Goal: Task Accomplishment & Management: Manage account settings

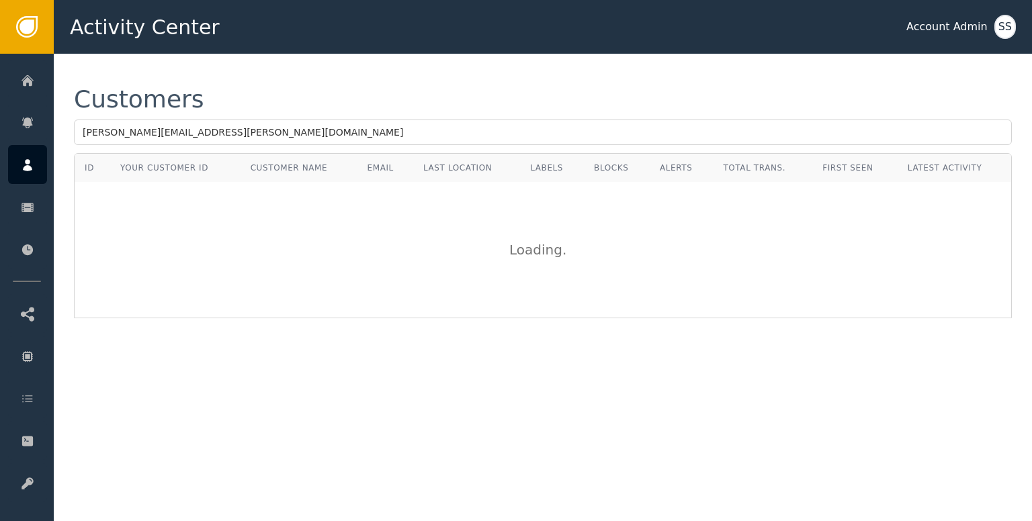
type input "[PERSON_NAME][EMAIL_ADDRESS][PERSON_NAME][DOMAIN_NAME]"
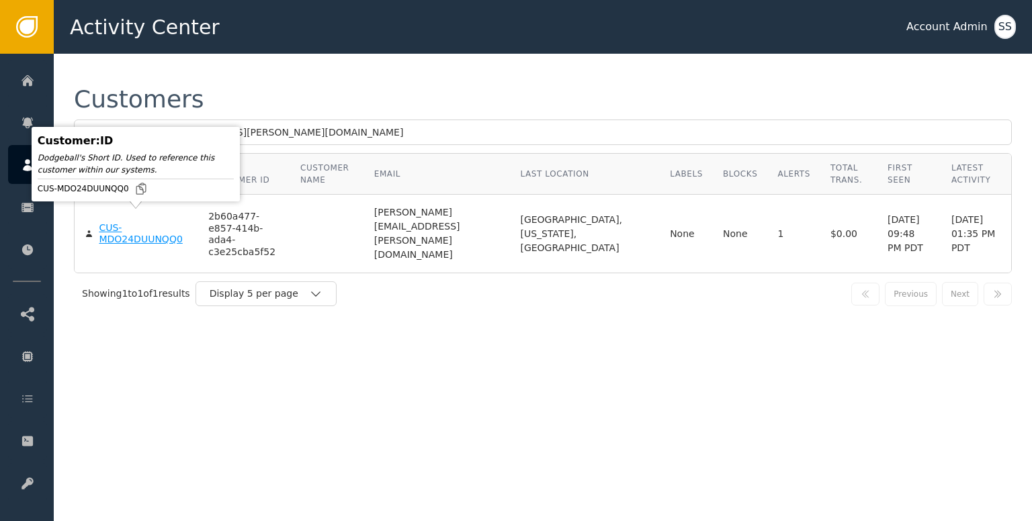
click at [154, 229] on div "CUS-MDO24DUUNQQ0" at bounding box center [143, 234] width 89 height 24
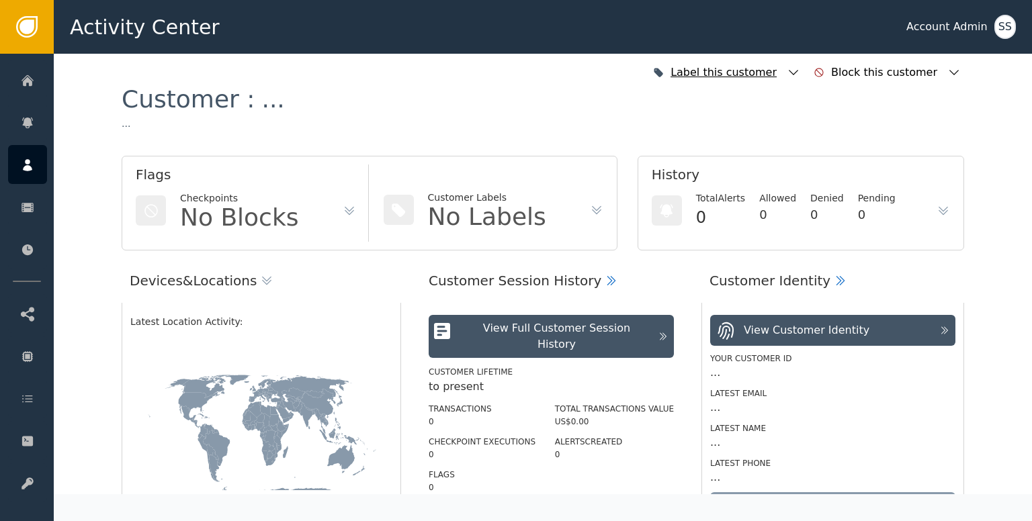
click at [800, 74] on icon "button" at bounding box center [793, 72] width 13 height 13
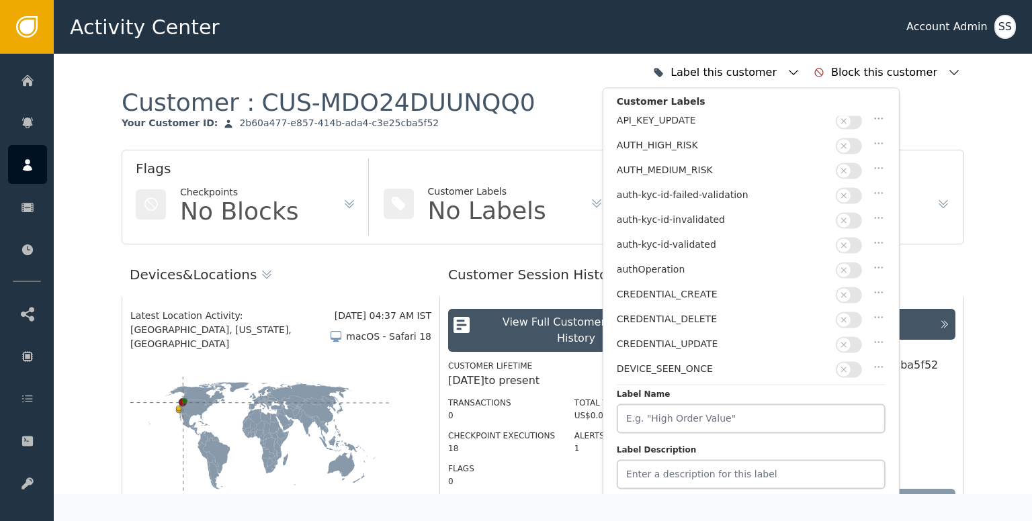
scroll to position [30, 0]
click at [844, 240] on icon "button" at bounding box center [843, 244] width 9 height 9
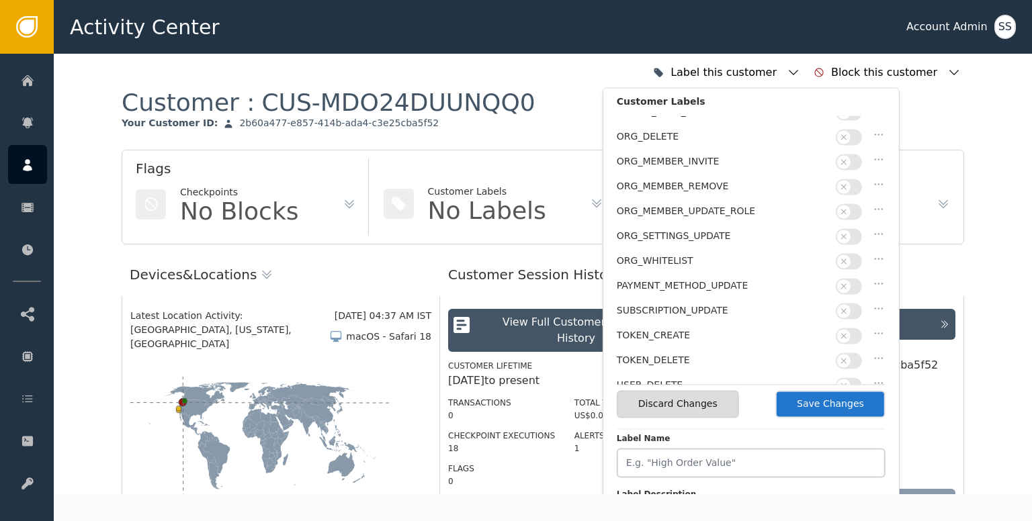
scroll to position [0, 0]
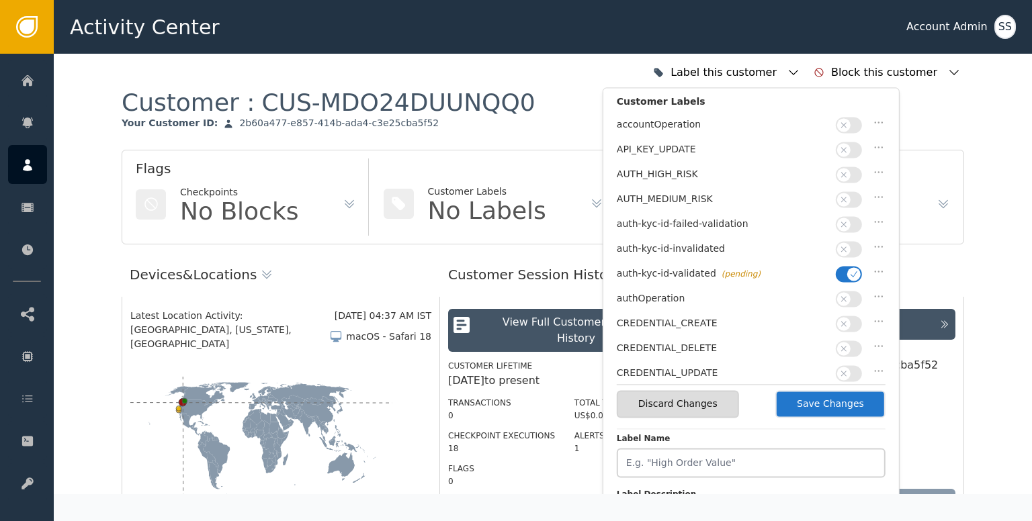
click at [826, 404] on button "Save Changes" at bounding box center [830, 404] width 110 height 28
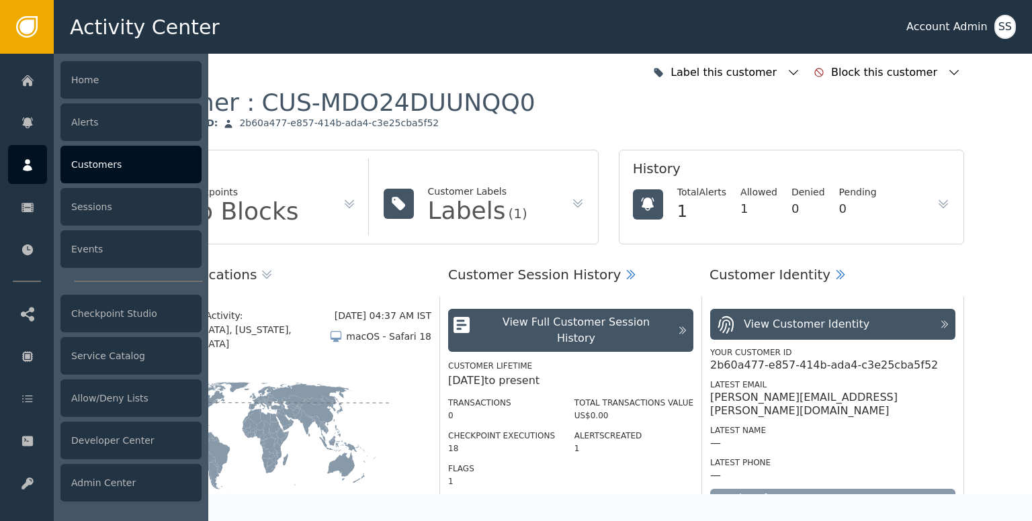
click at [23, 165] on icon at bounding box center [27, 165] width 13 height 15
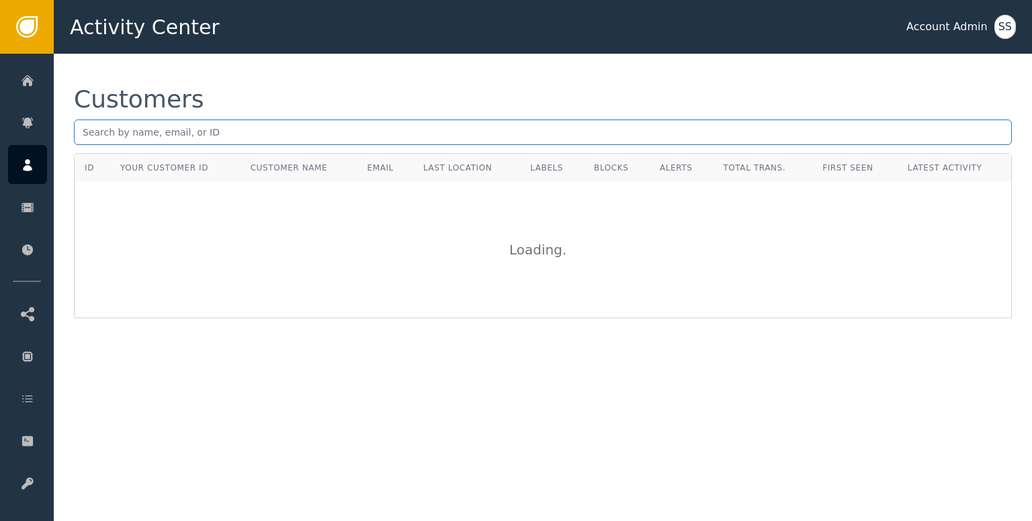
click at [379, 132] on input "text" at bounding box center [543, 133] width 938 height 26
paste input "[EMAIL_ADDRESS]"
type input "[EMAIL_ADDRESS]"
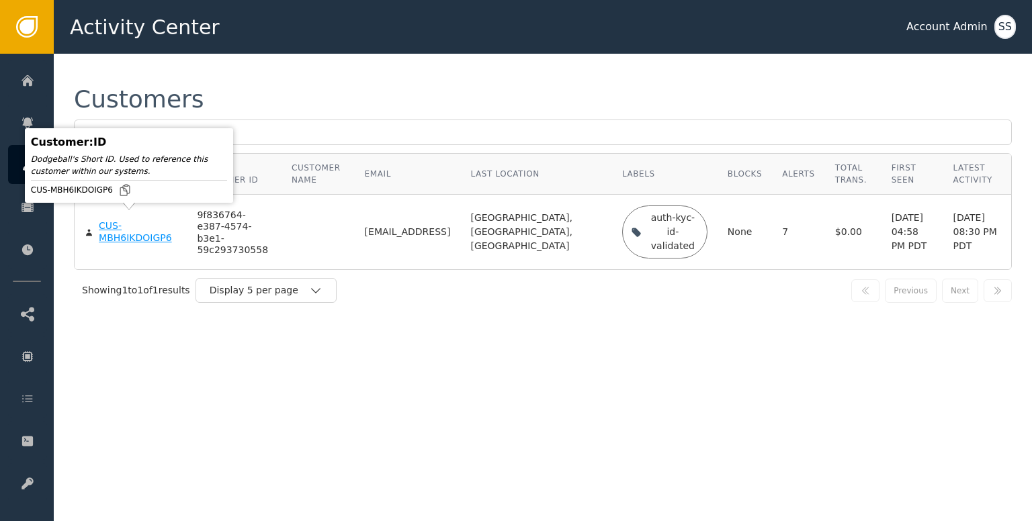
click at [134, 226] on div "CUS-MBH6IKDOIGP6" at bounding box center [138, 232] width 78 height 24
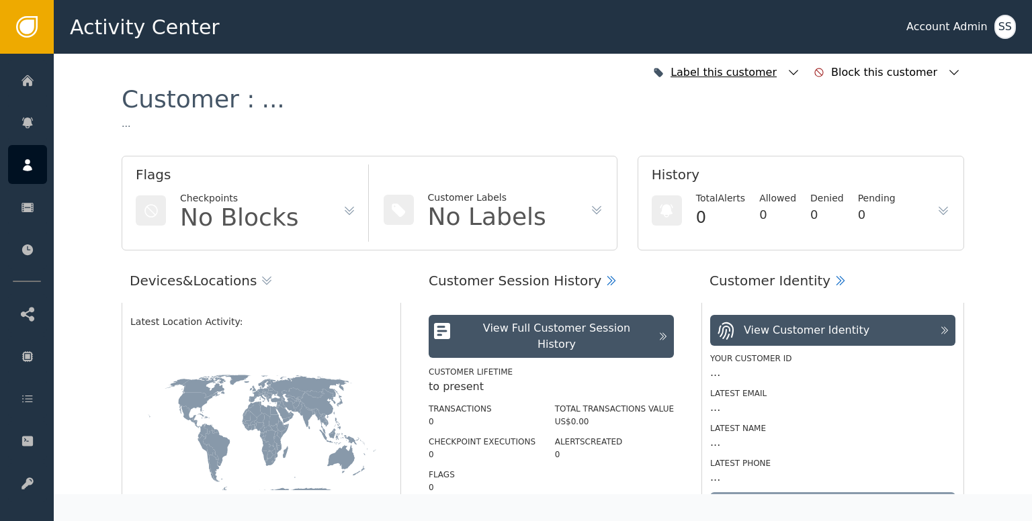
click at [800, 75] on icon "button" at bounding box center [793, 72] width 13 height 13
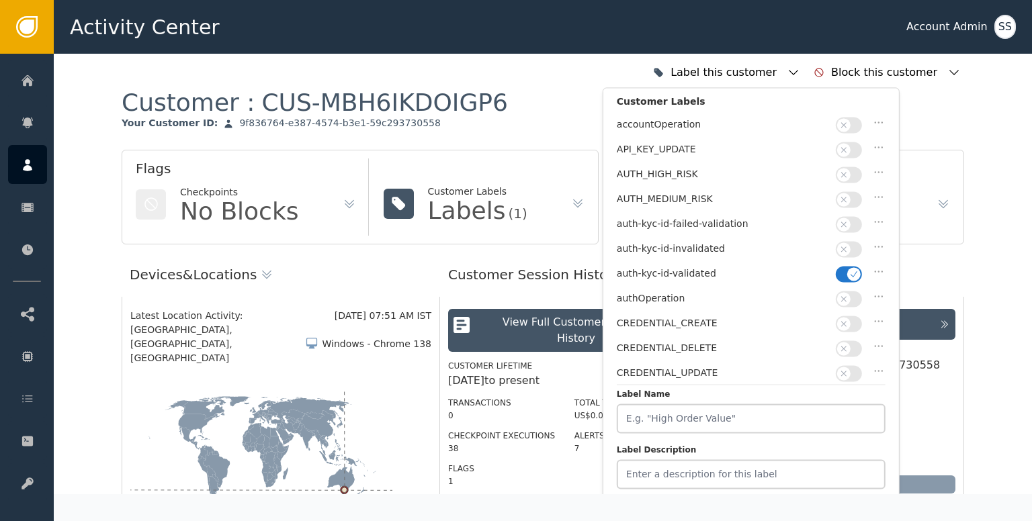
scroll to position [336, 0]
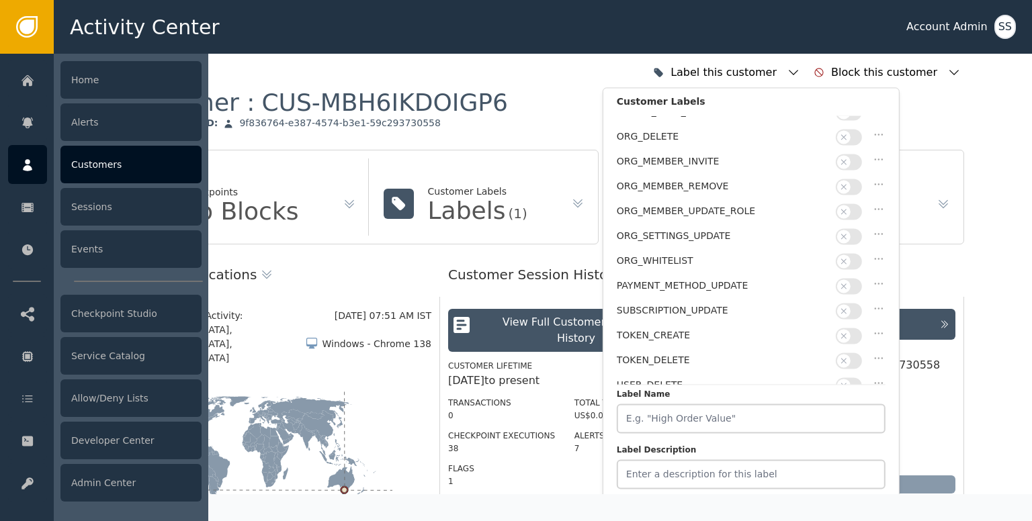
click at [46, 159] on div at bounding box center [27, 164] width 39 height 39
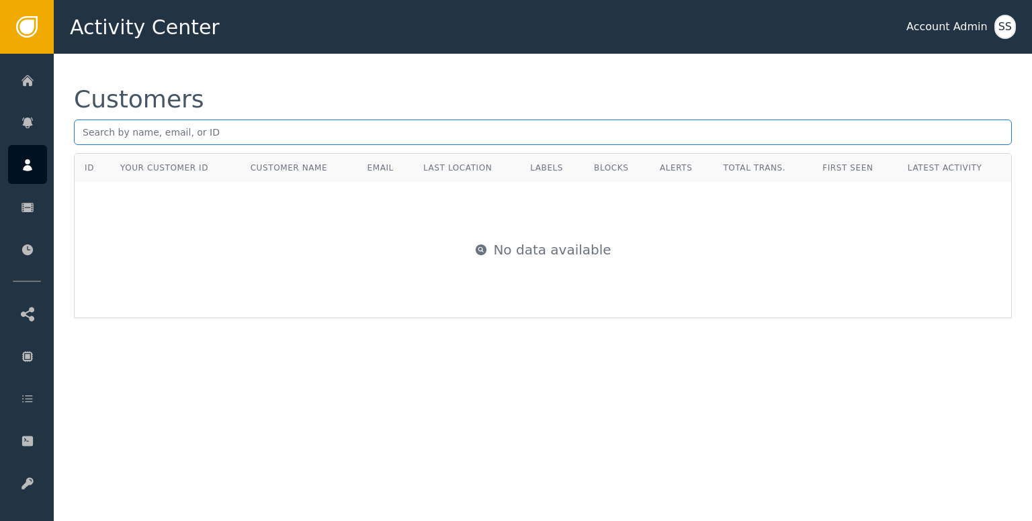
click at [202, 129] on input "text" at bounding box center [543, 133] width 938 height 26
paste input "[EMAIL_ADDRESS][DOMAIN_NAME]"
type input "[EMAIL_ADDRESS][DOMAIN_NAME]"
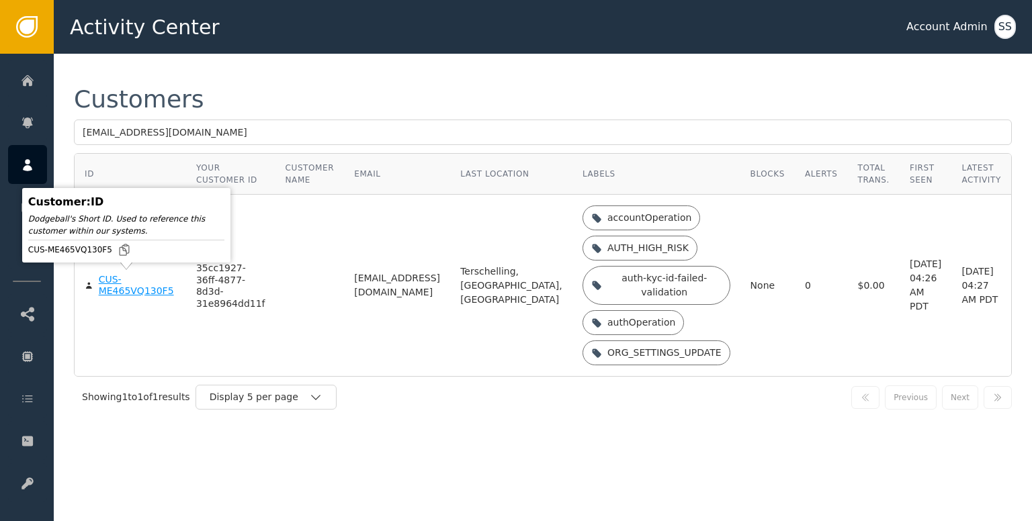
click at [119, 289] on div "CUS-ME465VQ130F5" at bounding box center [137, 286] width 77 height 24
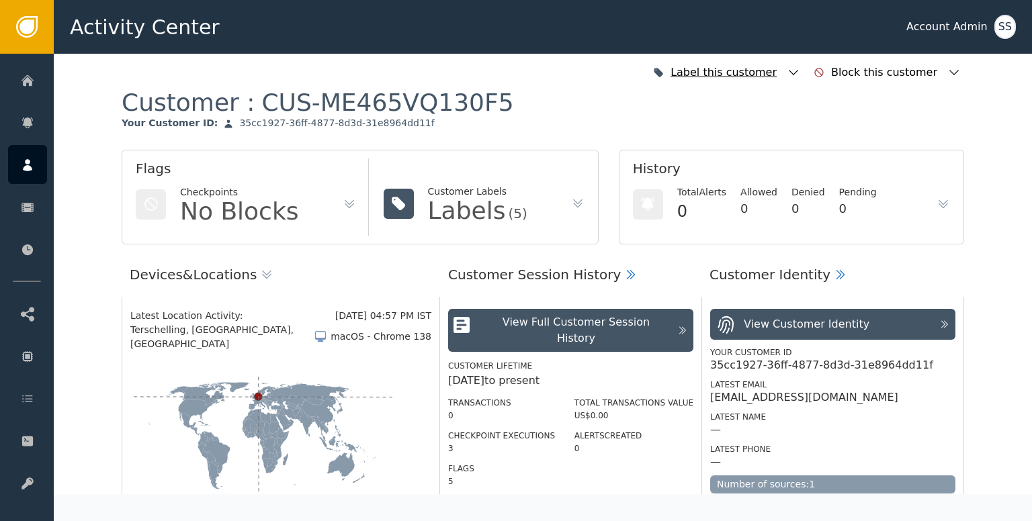
click at [800, 73] on icon "button" at bounding box center [793, 72] width 13 height 13
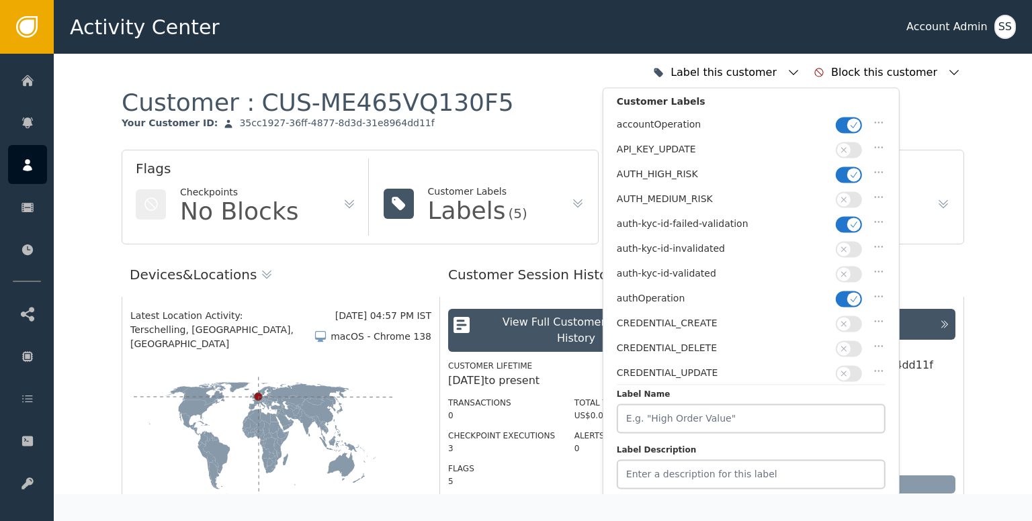
click at [854, 267] on button "button" at bounding box center [849, 274] width 26 height 16
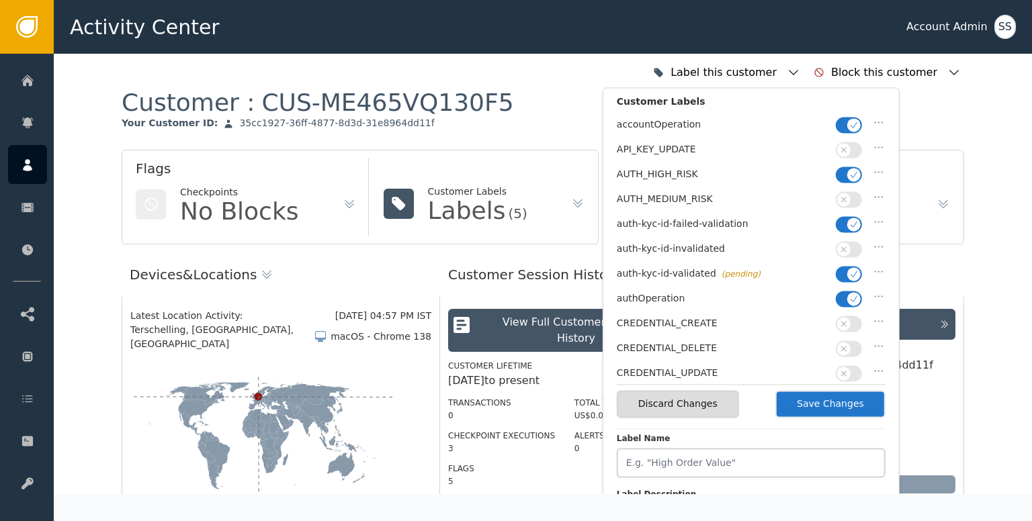
click at [852, 220] on icon "button" at bounding box center [853, 224] width 9 height 9
click at [841, 167] on button "button" at bounding box center [849, 175] width 26 height 16
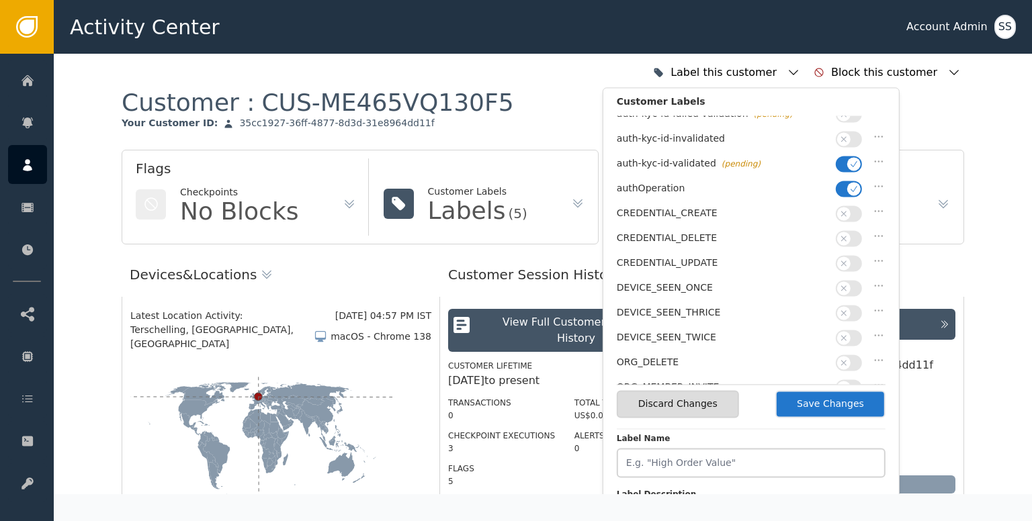
scroll to position [336, 0]
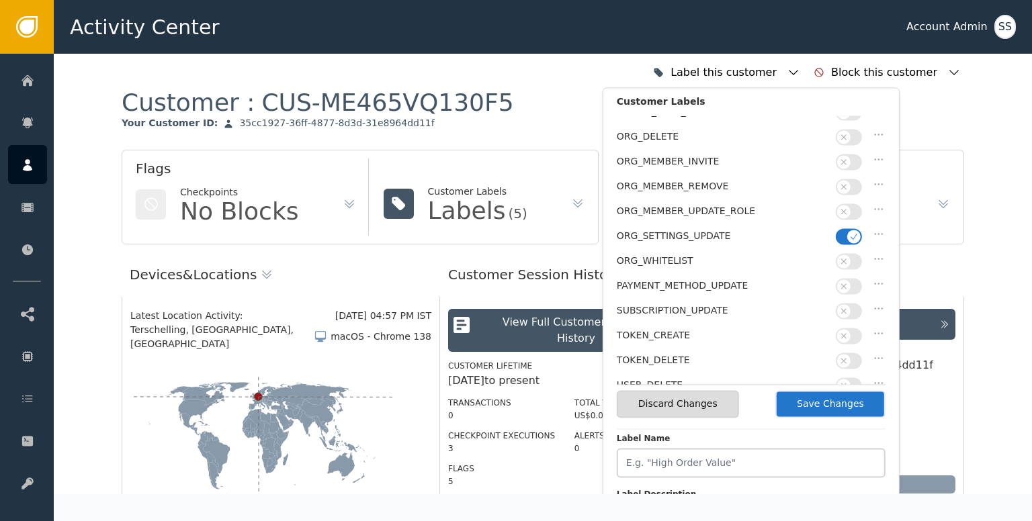
click at [812, 404] on button "Save Changes" at bounding box center [830, 404] width 110 height 28
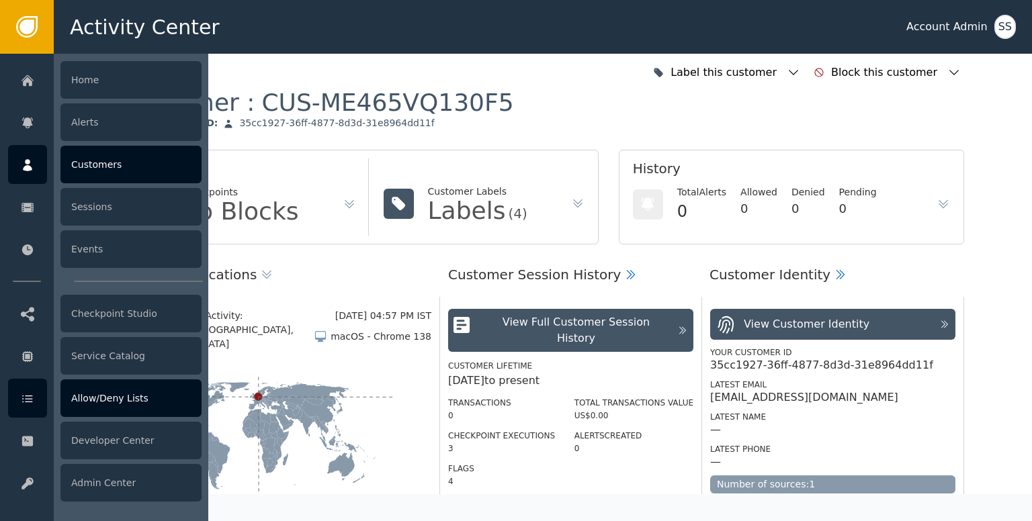
click at [49, 401] on link "Allow/Deny Lists" at bounding box center [104, 398] width 193 height 39
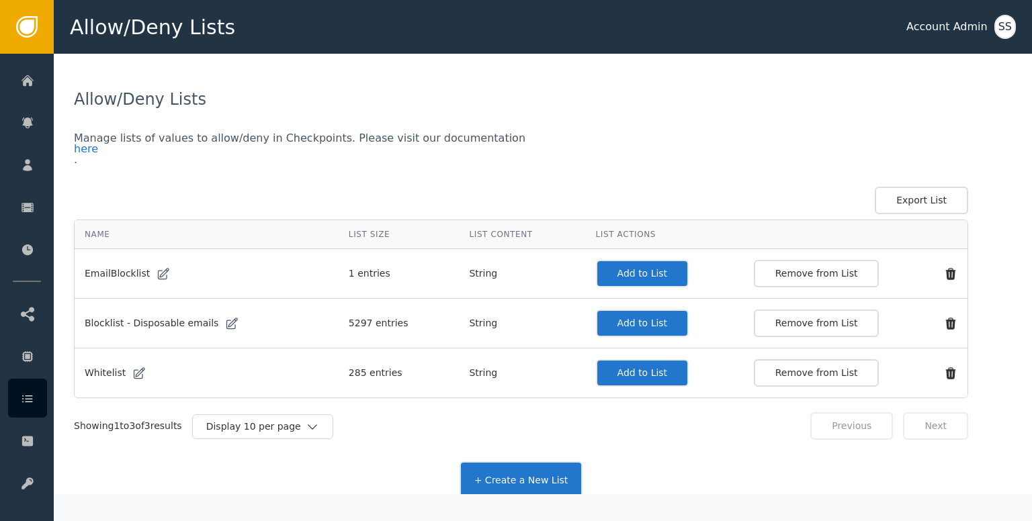
click at [613, 367] on button "Add to List" at bounding box center [642, 373] width 93 height 28
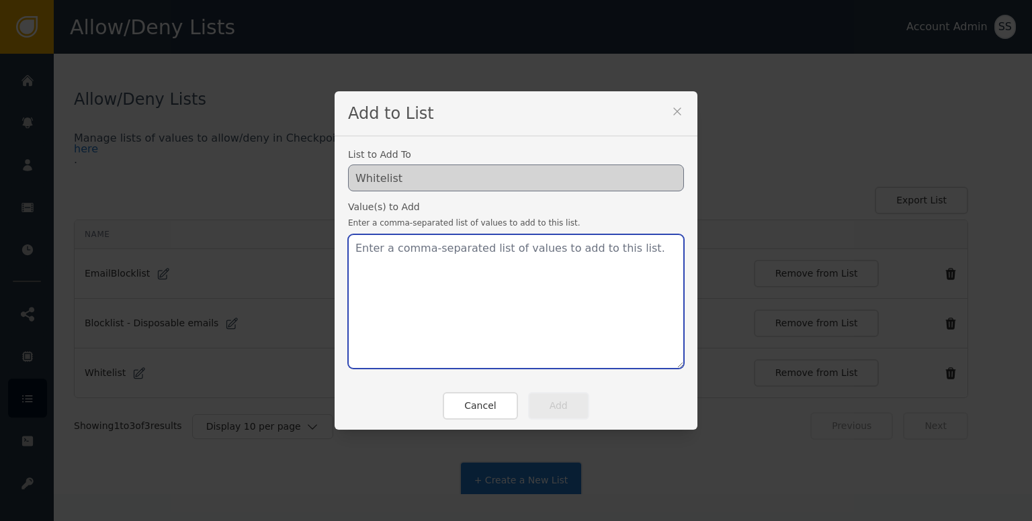
click at [550, 318] on textarea at bounding box center [516, 301] width 336 height 134
paste textarea "[EMAIL_ADDRESS][DOMAIN_NAME]"
type textarea "[EMAIL_ADDRESS][DOMAIN_NAME]"
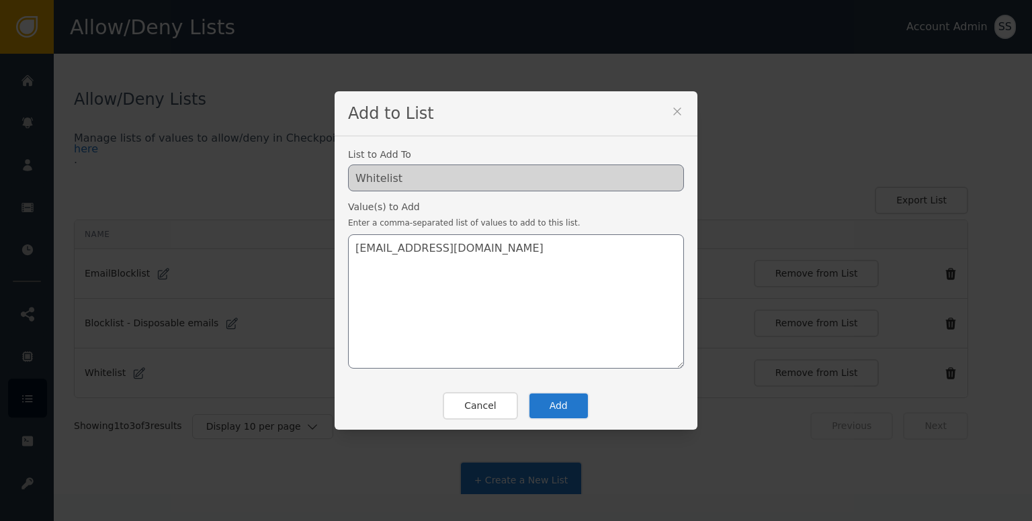
click at [564, 417] on button "Add" at bounding box center [558, 406] width 61 height 28
